Goal: Task Accomplishment & Management: Use online tool/utility

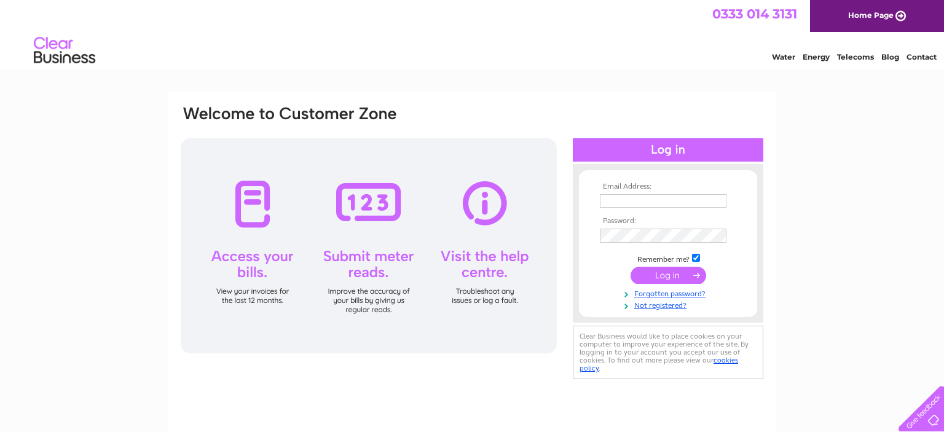
click at [653, 196] on input "text" at bounding box center [663, 201] width 127 height 14
type input "arbroathmission@gmail.com"
click at [672, 282] on input "submit" at bounding box center [669, 276] width 76 height 17
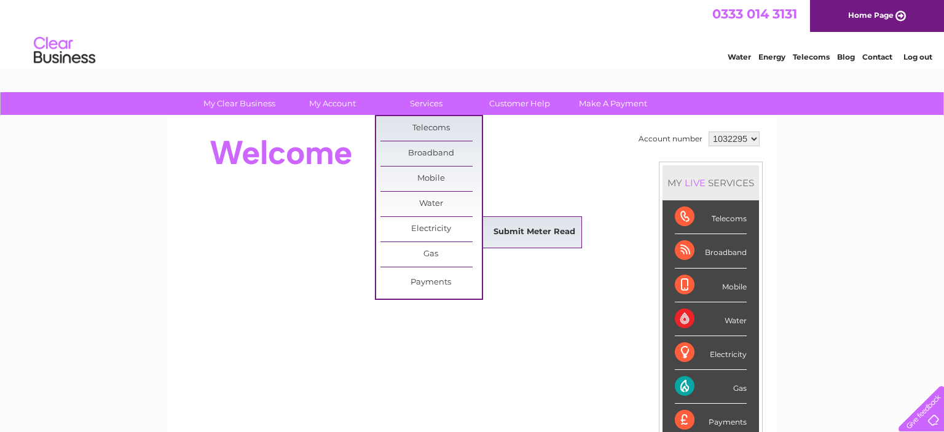
click at [509, 225] on link "Submit Meter Read" at bounding box center [534, 232] width 101 height 25
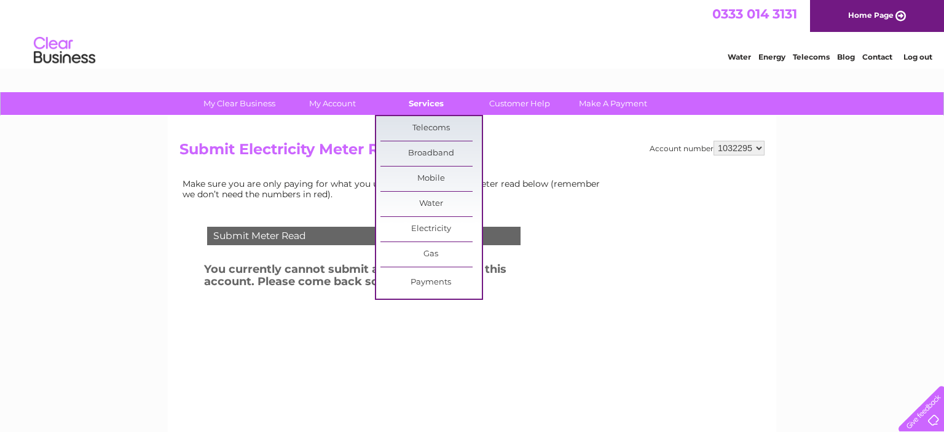
click at [413, 103] on link "Services" at bounding box center [425, 103] width 101 height 23
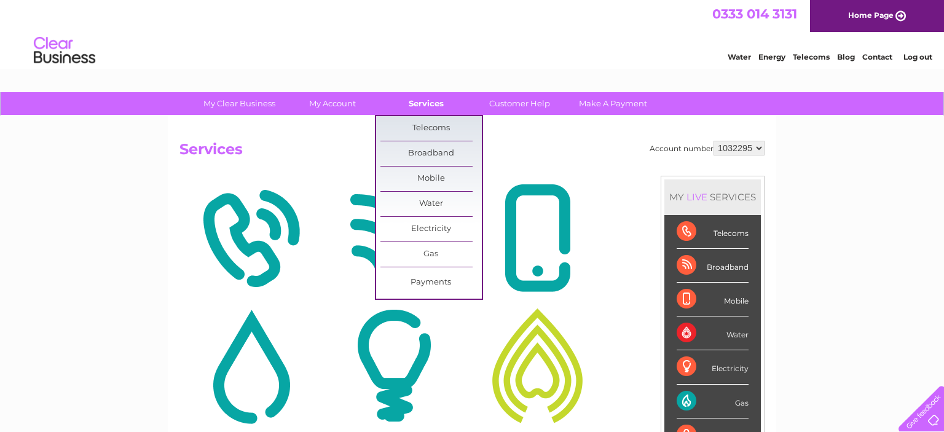
click at [426, 95] on link "Services" at bounding box center [425, 103] width 101 height 23
click at [511, 250] on link "Submit Meter Read" at bounding box center [534, 257] width 101 height 25
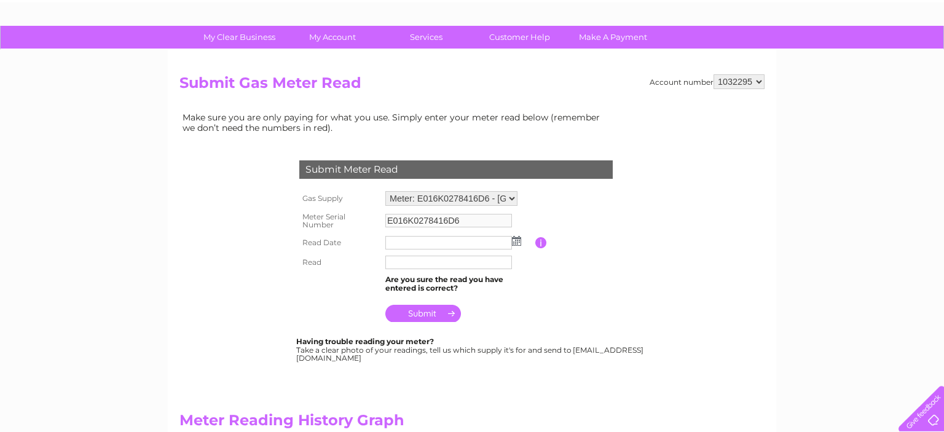
scroll to position [65, 0]
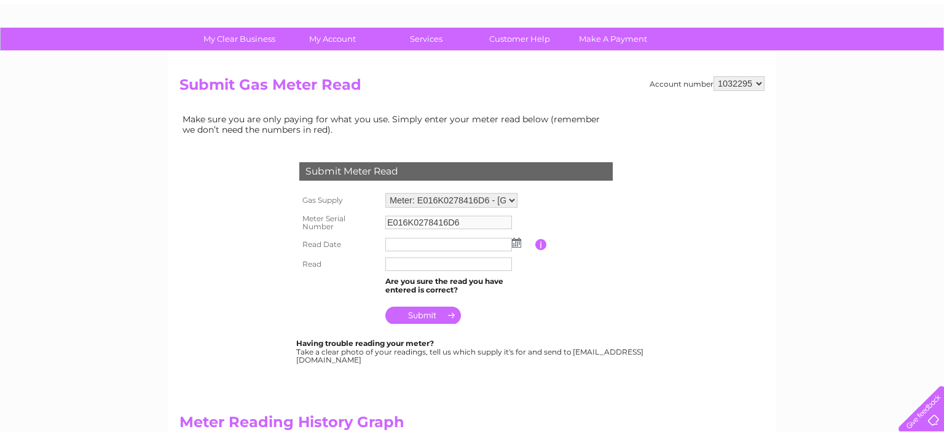
click at [517, 240] on img at bounding box center [516, 243] width 9 height 10
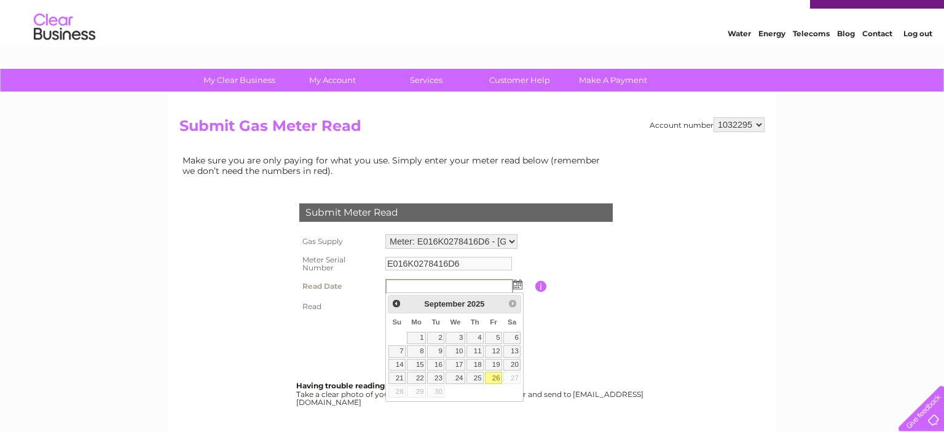
scroll to position [0, 0]
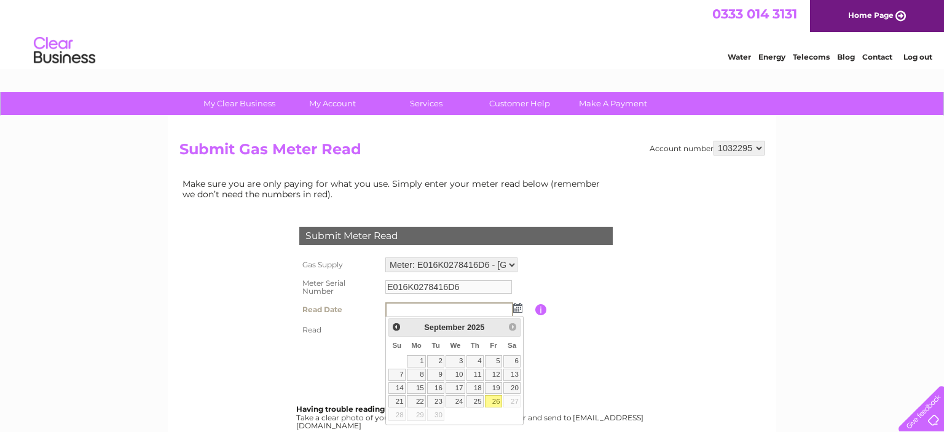
click at [922, 58] on link "Log out" at bounding box center [917, 56] width 29 height 9
